Goal: Task Accomplishment & Management: Use online tool/utility

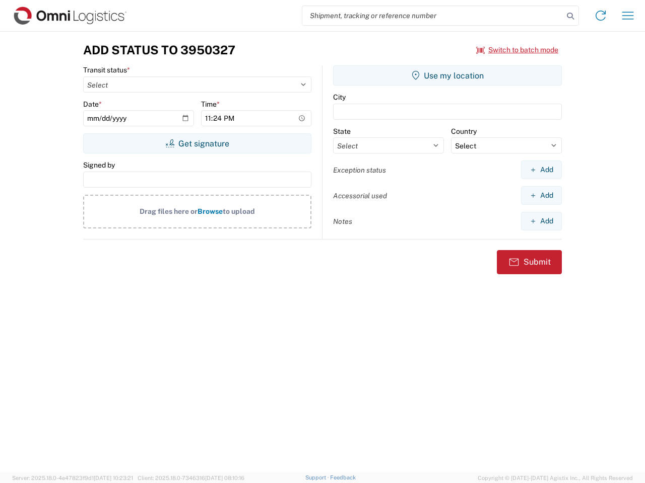
click at [433, 16] on input "search" at bounding box center [432, 15] width 261 height 19
click at [570, 16] on icon at bounding box center [570, 16] width 14 height 14
click at [600, 16] on icon at bounding box center [600, 16] width 16 height 16
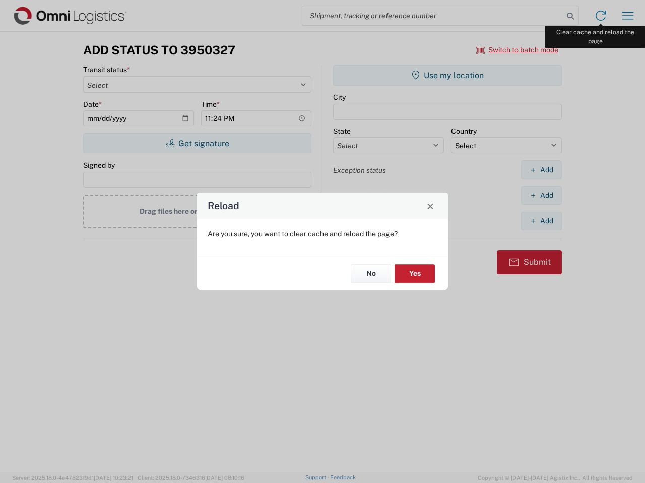
click at [628, 16] on div "Reload Are you sure, you want to clear cache and reload the page? No Yes" at bounding box center [322, 241] width 645 height 483
click at [517, 50] on div "Reload Are you sure, you want to clear cache and reload the page? No Yes" at bounding box center [322, 241] width 645 height 483
click at [197, 144] on div "Reload Are you sure, you want to clear cache and reload the page? No Yes" at bounding box center [322, 241] width 645 height 483
click at [447, 76] on div "Reload Are you sure, you want to clear cache and reload the page? No Yes" at bounding box center [322, 241] width 645 height 483
click at [541, 170] on div "Reload Are you sure, you want to clear cache and reload the page? No Yes" at bounding box center [322, 241] width 645 height 483
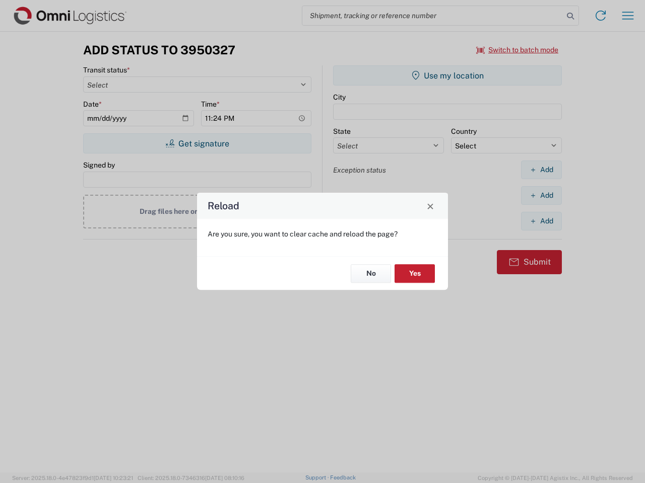
click at [541, 195] on div "Reload Are you sure, you want to clear cache and reload the page? No Yes" at bounding box center [322, 241] width 645 height 483
click at [541, 221] on div "Reload Are you sure, you want to clear cache and reload the page? No Yes" at bounding box center [322, 241] width 645 height 483
